Goal: Information Seeking & Learning: Learn about a topic

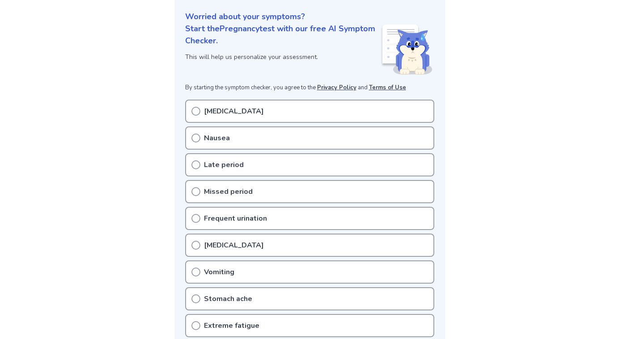
scroll to position [113, 0]
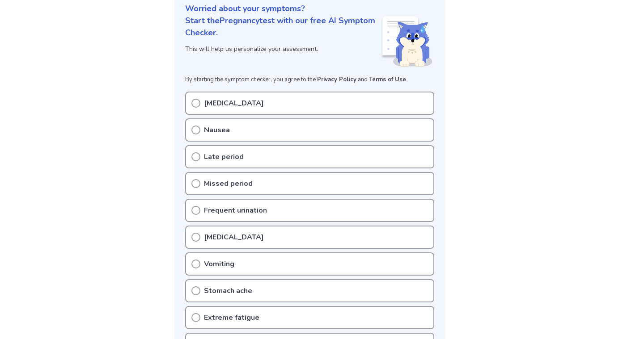
click at [255, 152] on div "Late period" at bounding box center [309, 156] width 249 height 23
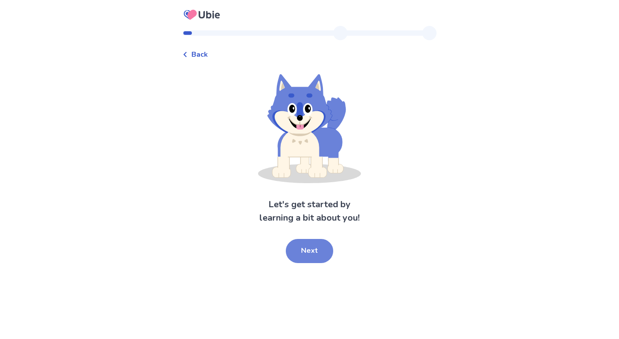
click at [314, 246] on button "Next" at bounding box center [309, 251] width 47 height 24
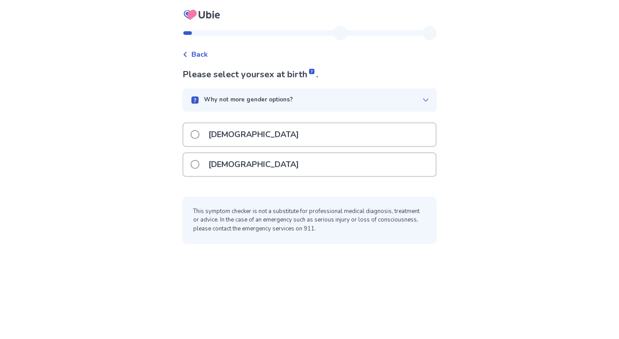
click at [207, 163] on label "Female" at bounding box center [247, 164] width 114 height 23
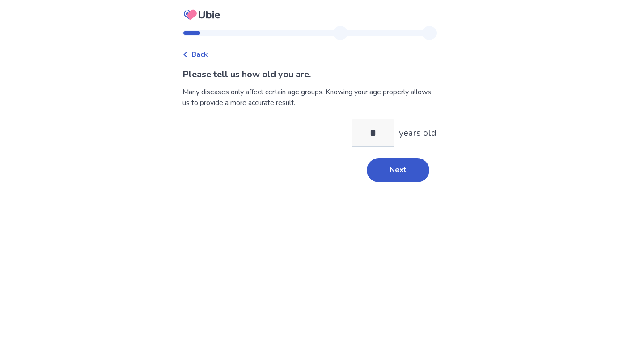
type input "**"
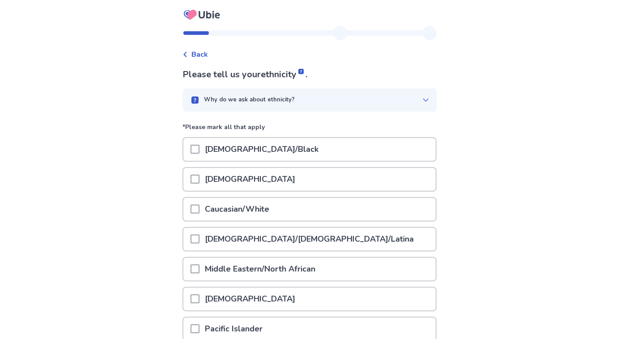
click at [199, 211] on span at bounding box center [194, 209] width 9 height 9
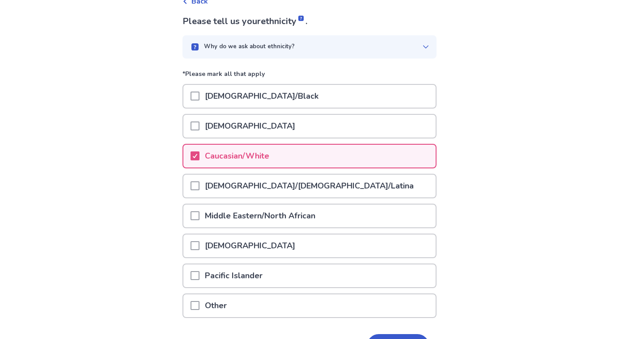
scroll to position [112, 0]
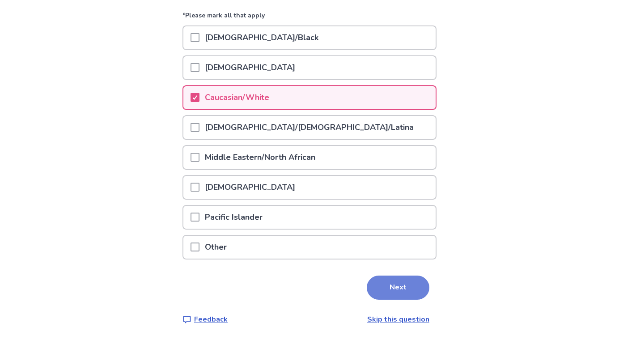
click at [386, 293] on button "Next" at bounding box center [398, 288] width 63 height 24
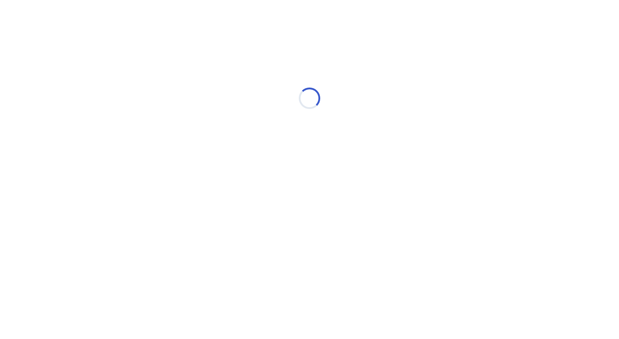
scroll to position [0, 0]
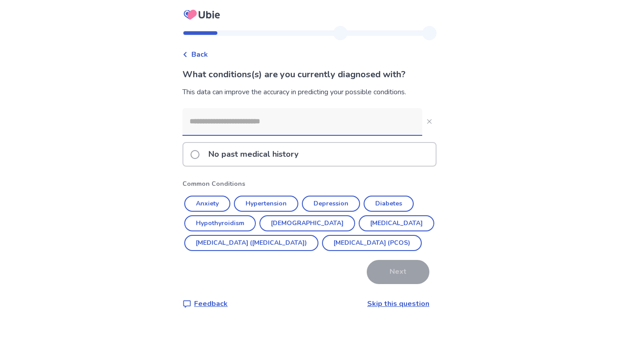
click at [198, 154] on span at bounding box center [194, 154] width 9 height 9
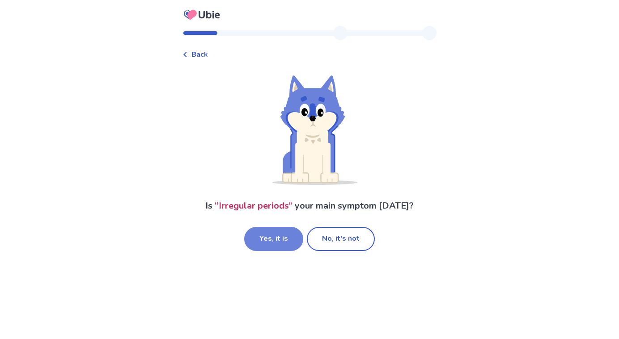
click at [263, 240] on button "Yes, it is" at bounding box center [273, 239] width 59 height 24
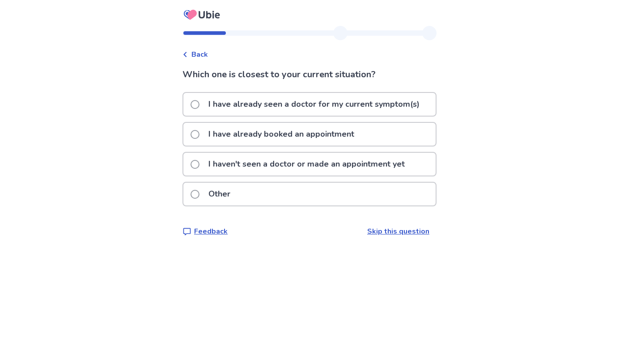
click at [199, 166] on span at bounding box center [194, 164] width 9 height 9
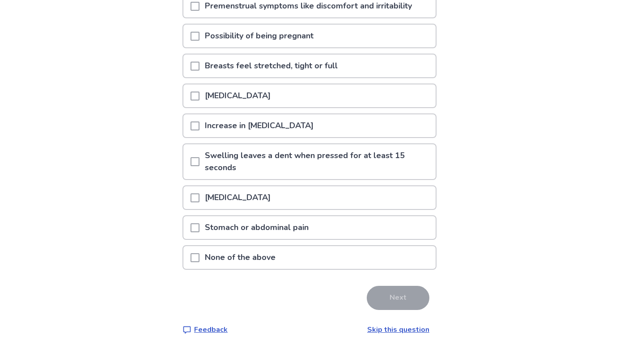
scroll to position [125, 0]
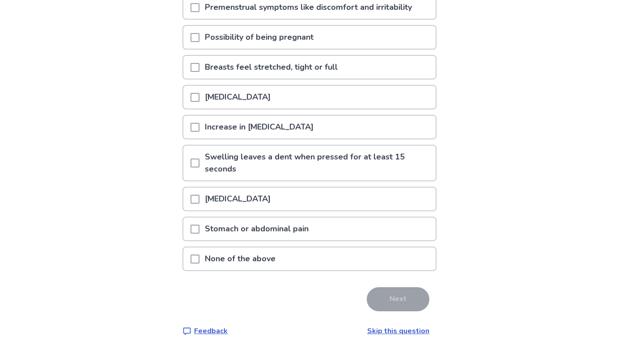
click at [199, 261] on span at bounding box center [194, 259] width 9 height 9
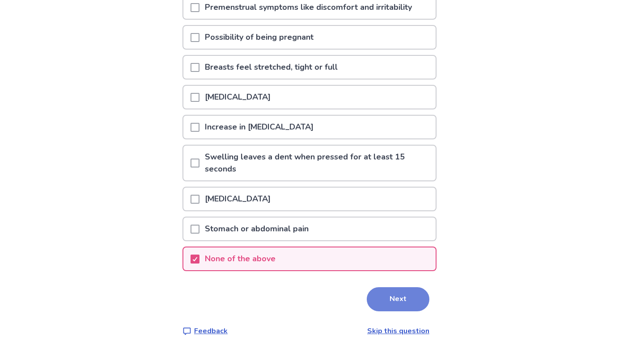
click at [376, 300] on button "Next" at bounding box center [398, 299] width 63 height 24
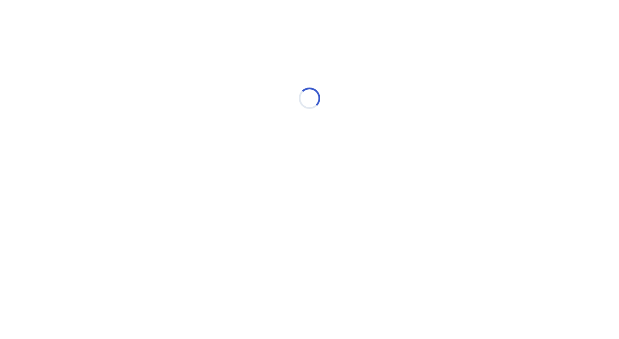
scroll to position [0, 0]
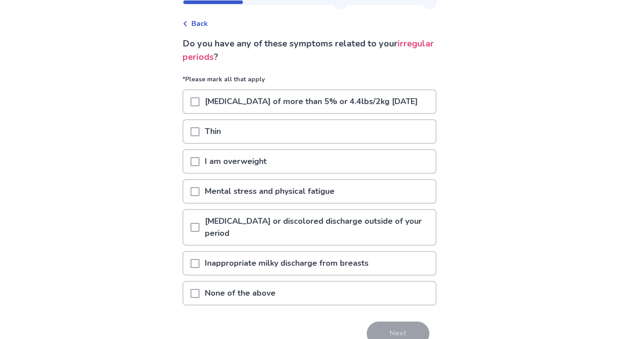
scroll to position [50, 0]
